Goal: Task Accomplishment & Management: Manage account settings

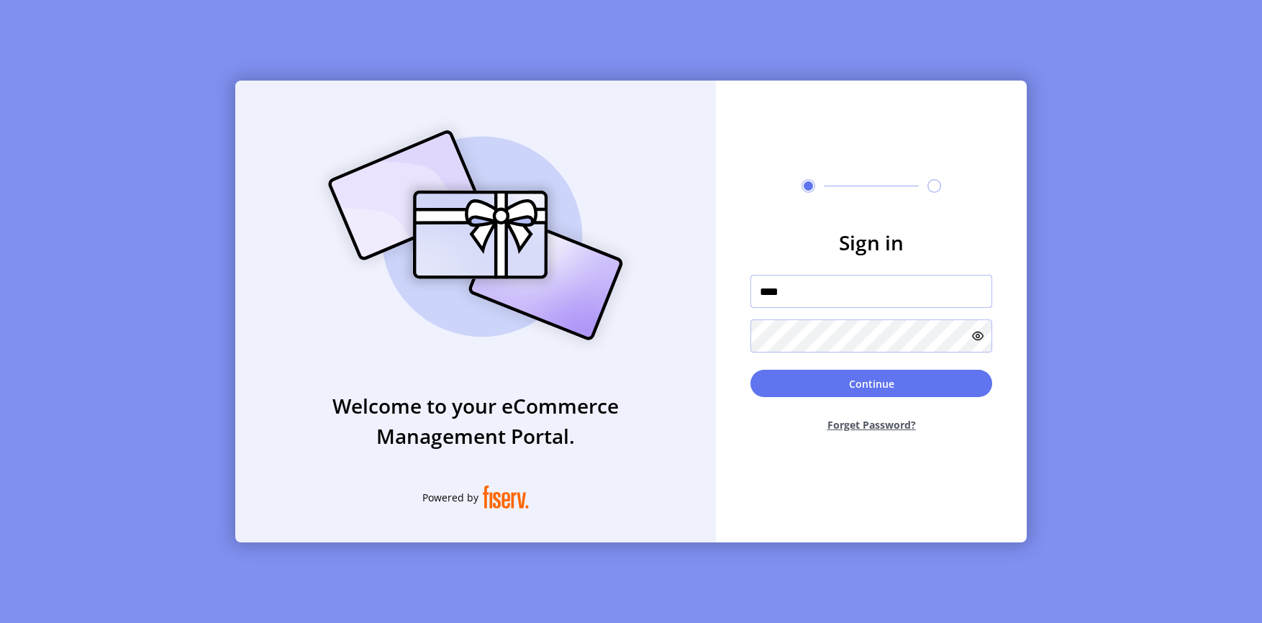
click at [751, 311] on div at bounding box center [751, 311] width 0 height 0
type input "*"
type input "**********"
click at [813, 373] on button "Continue" at bounding box center [872, 383] width 242 height 27
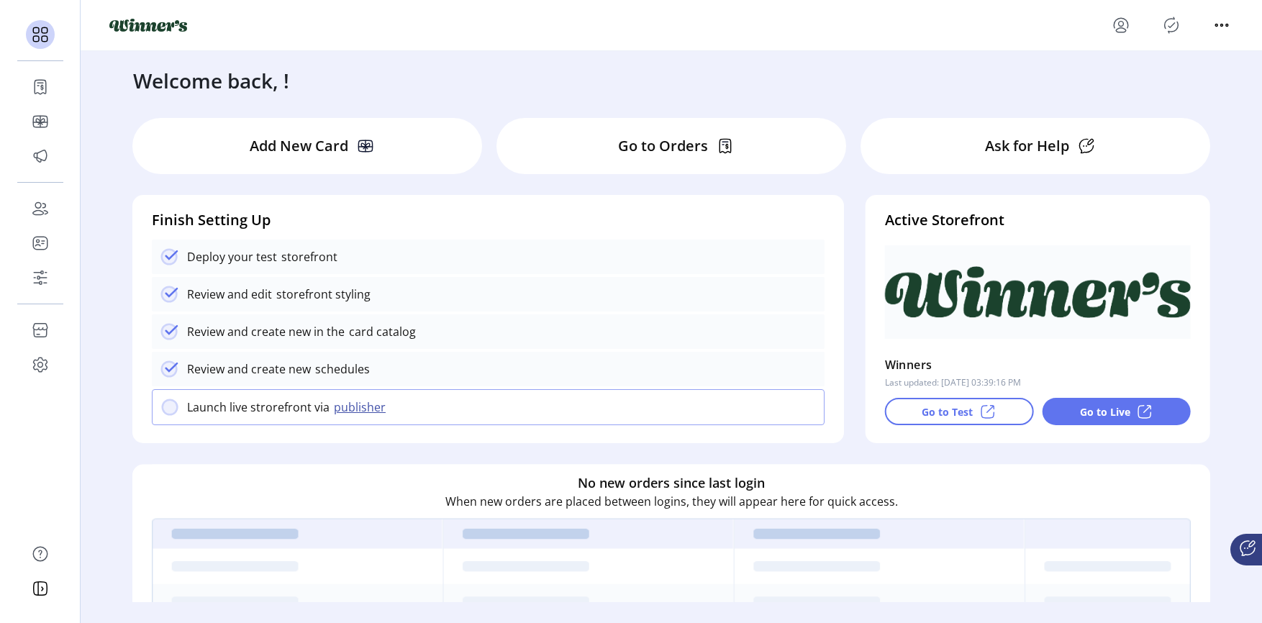
click at [993, 415] on div "Go to Test" at bounding box center [959, 411] width 149 height 27
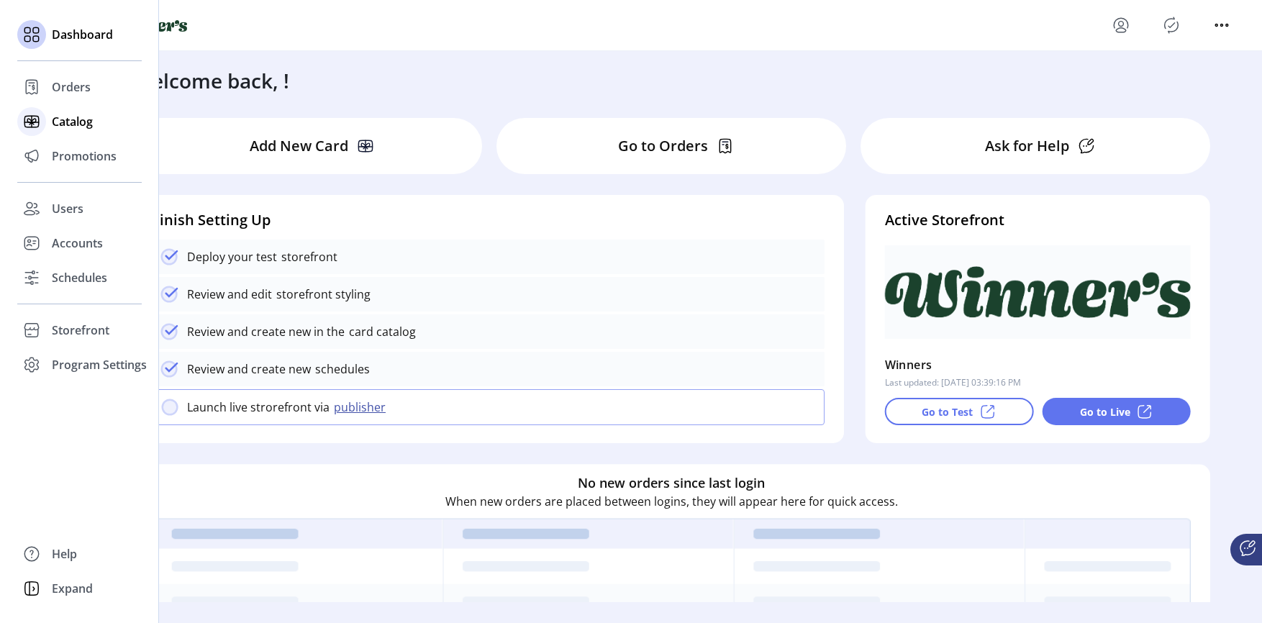
click at [58, 119] on span "Catalog" at bounding box center [72, 121] width 41 height 17
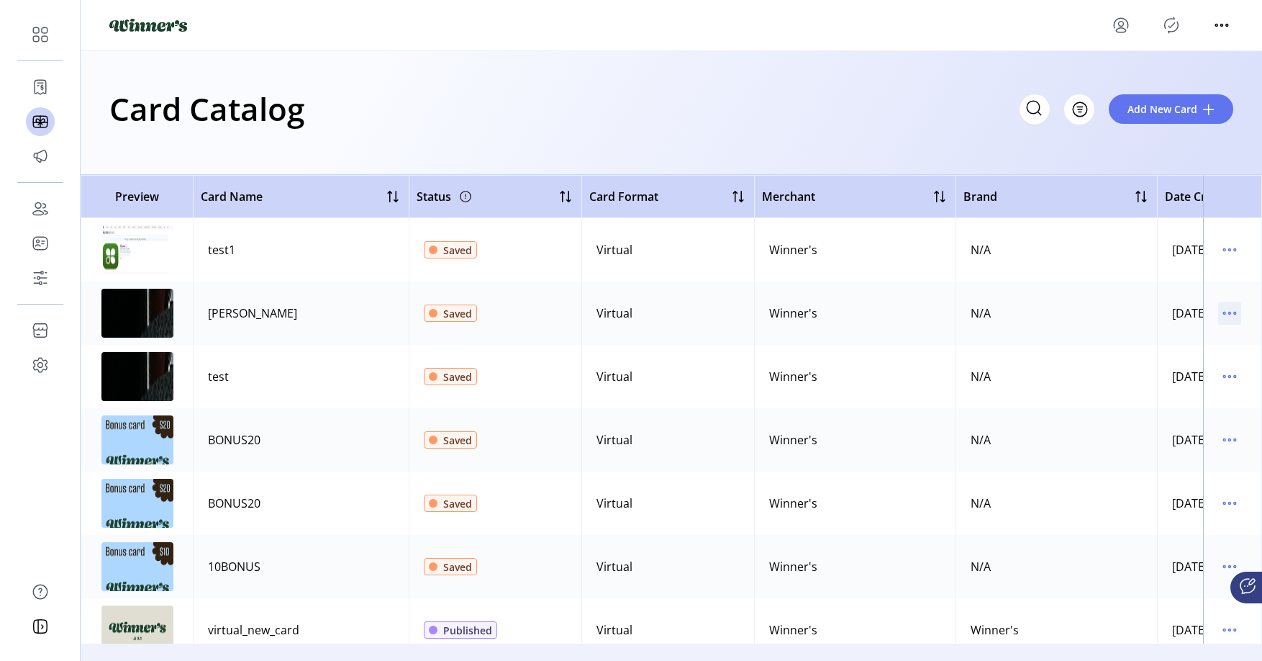
click at [1229, 323] on td at bounding box center [1232, 312] width 59 height 63
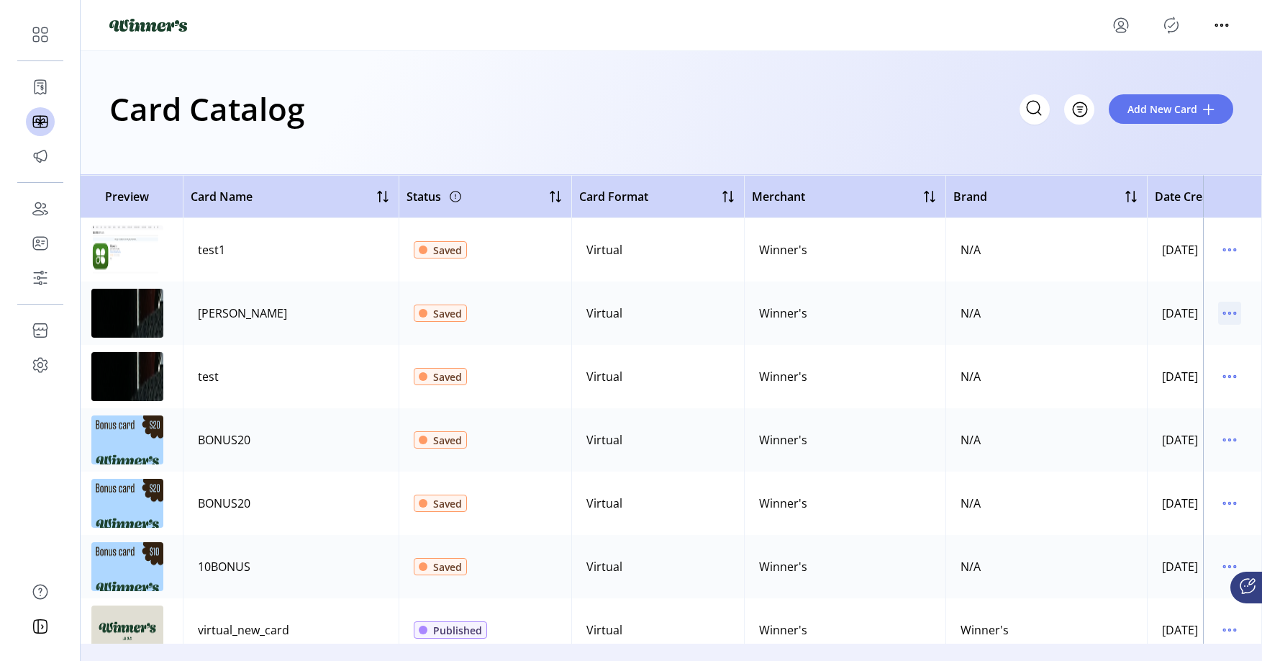
click at [1227, 317] on icon "menu" at bounding box center [1229, 313] width 23 height 23
click at [1190, 381] on span "Delete Card" at bounding box center [1162, 387] width 119 height 12
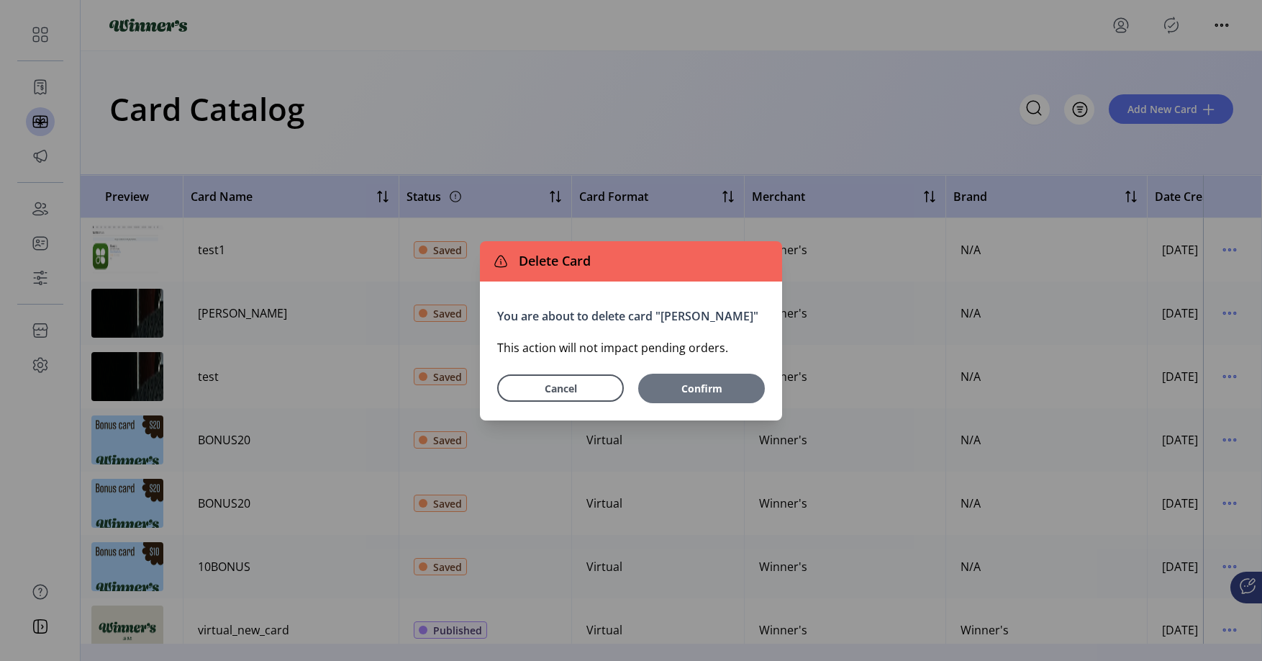
click at [712, 393] on span "Confirm" at bounding box center [701, 388] width 89 height 15
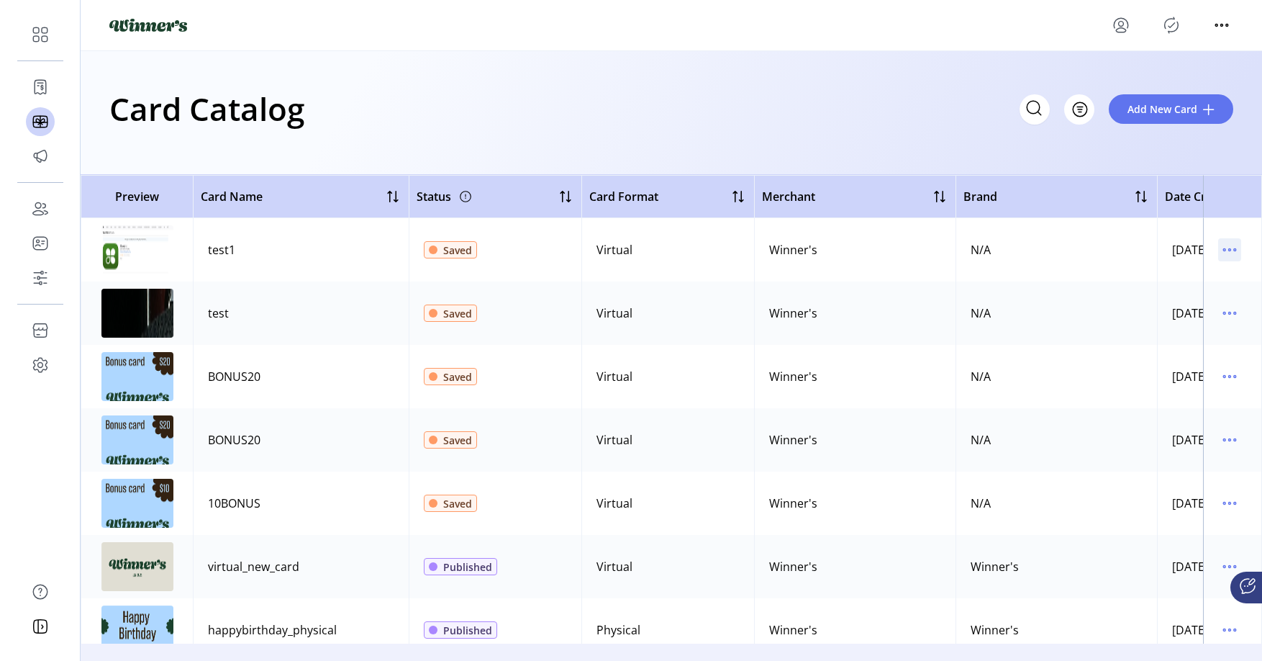
click at [1221, 253] on icon "menu" at bounding box center [1229, 249] width 23 height 23
click at [1172, 318] on span "Delete Card" at bounding box center [1162, 324] width 119 height 12
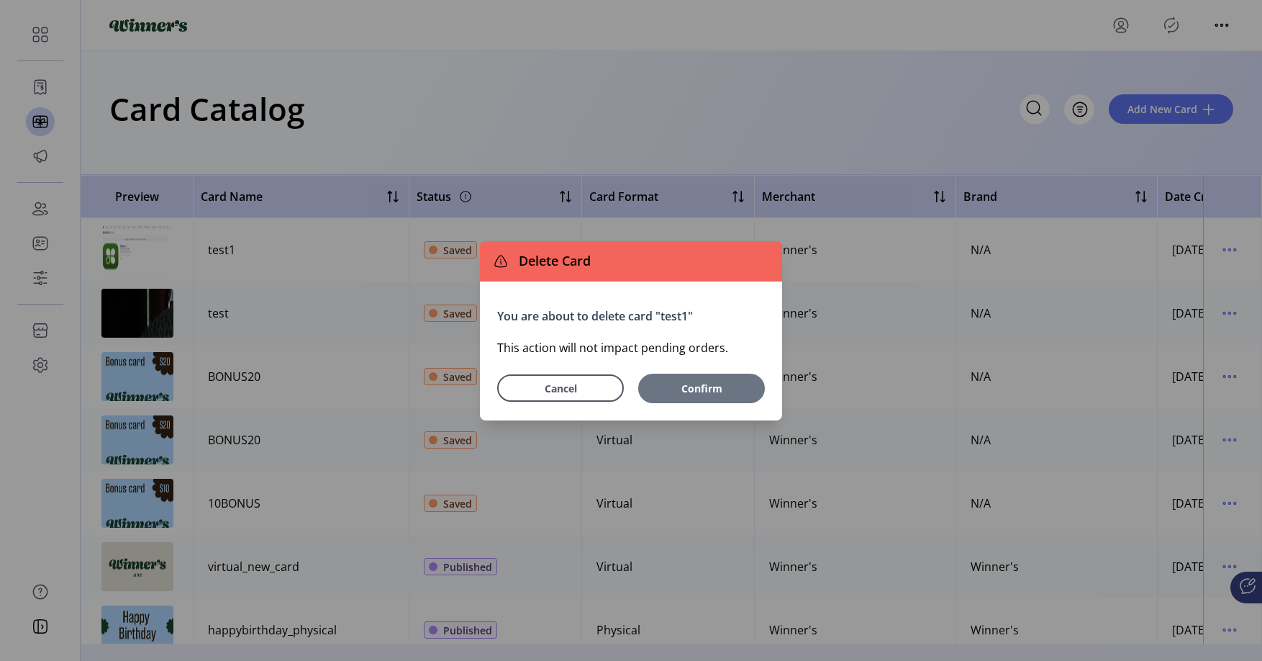
click at [712, 386] on span "Confirm" at bounding box center [701, 388] width 89 height 15
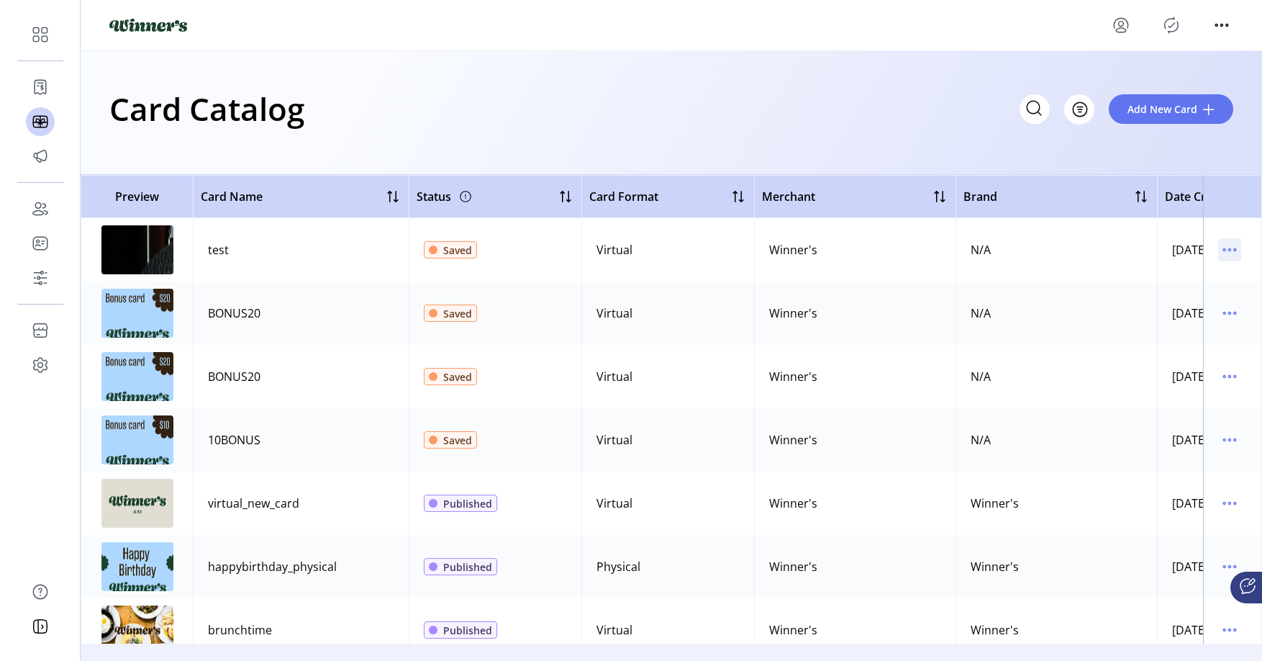
click at [1231, 251] on icon "menu" at bounding box center [1229, 249] width 23 height 23
click at [1155, 326] on span "Delete Card" at bounding box center [1162, 324] width 119 height 12
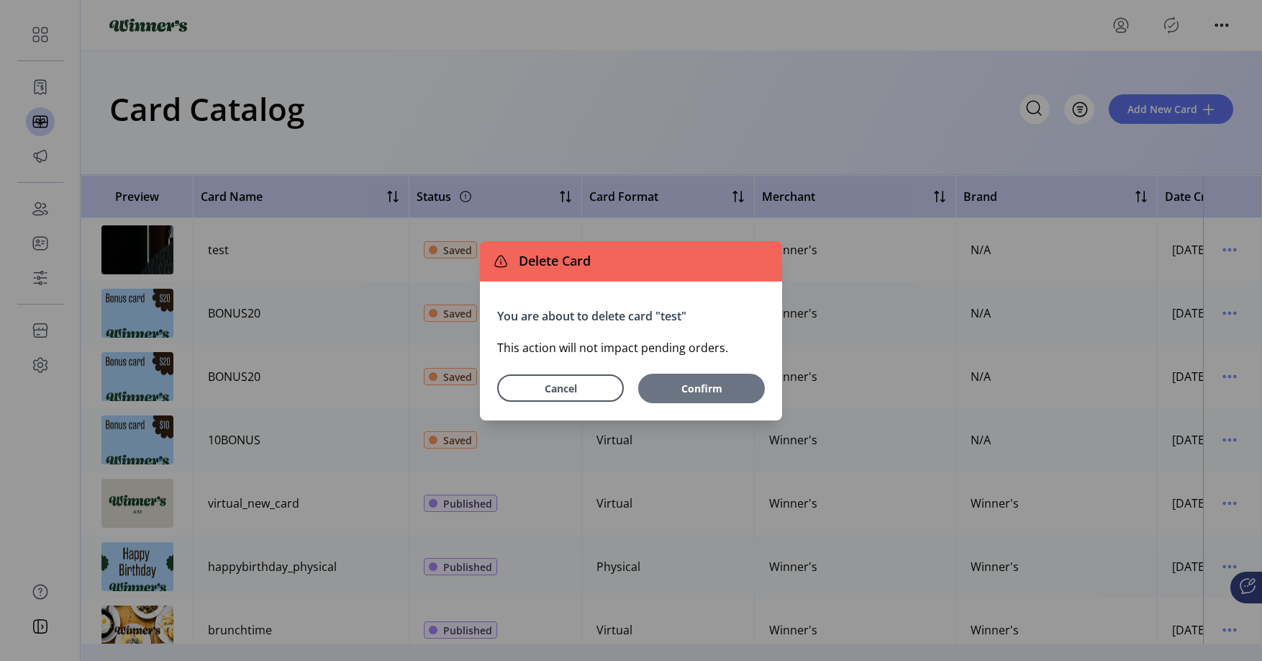
click at [682, 379] on button "Confirm" at bounding box center [701, 389] width 127 height 30
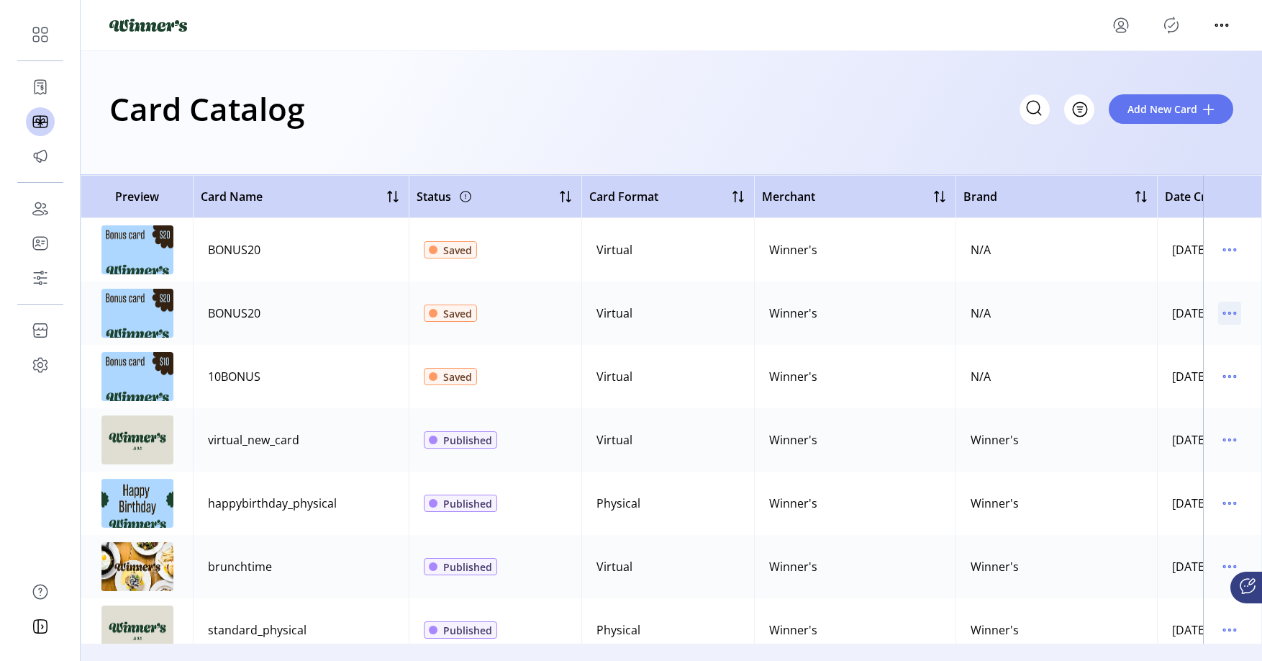
click at [1223, 310] on icon "menu" at bounding box center [1229, 313] width 23 height 23
click at [1136, 382] on span "Delete Card" at bounding box center [1162, 387] width 119 height 12
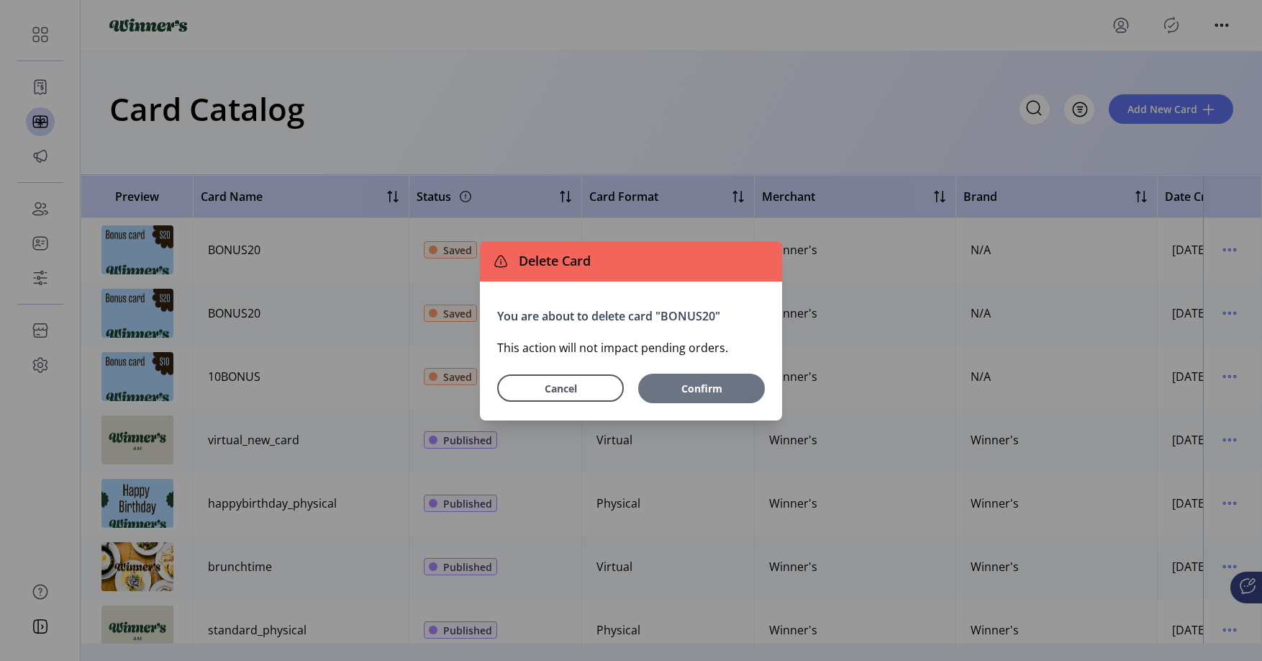
click at [714, 384] on span "Confirm" at bounding box center [701, 388] width 89 height 15
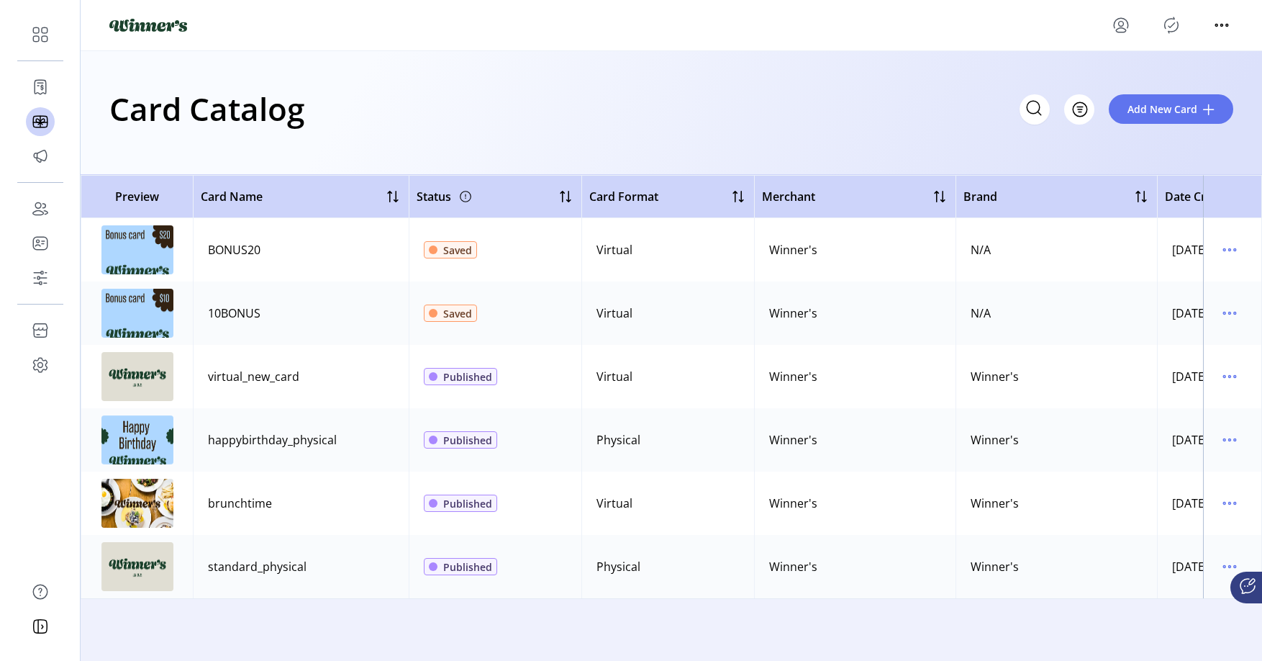
click at [354, 35] on div at bounding box center [671, 25] width 1124 height 23
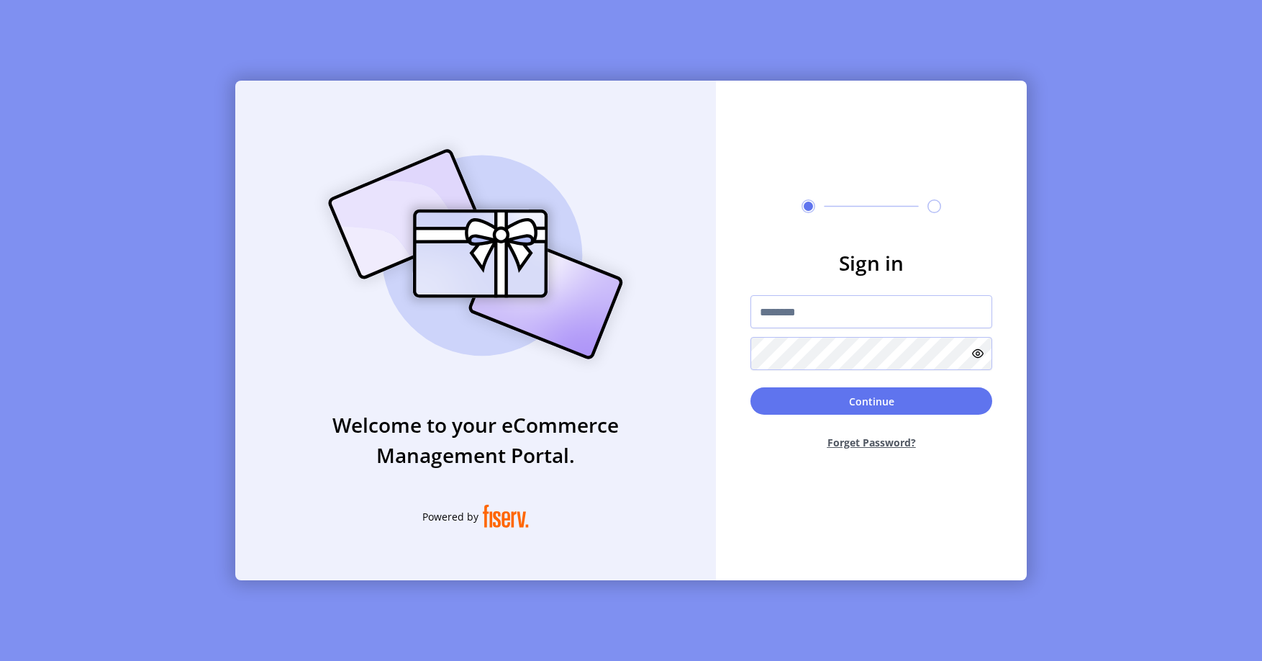
type input "****"
